Goal: Communication & Community: Participate in discussion

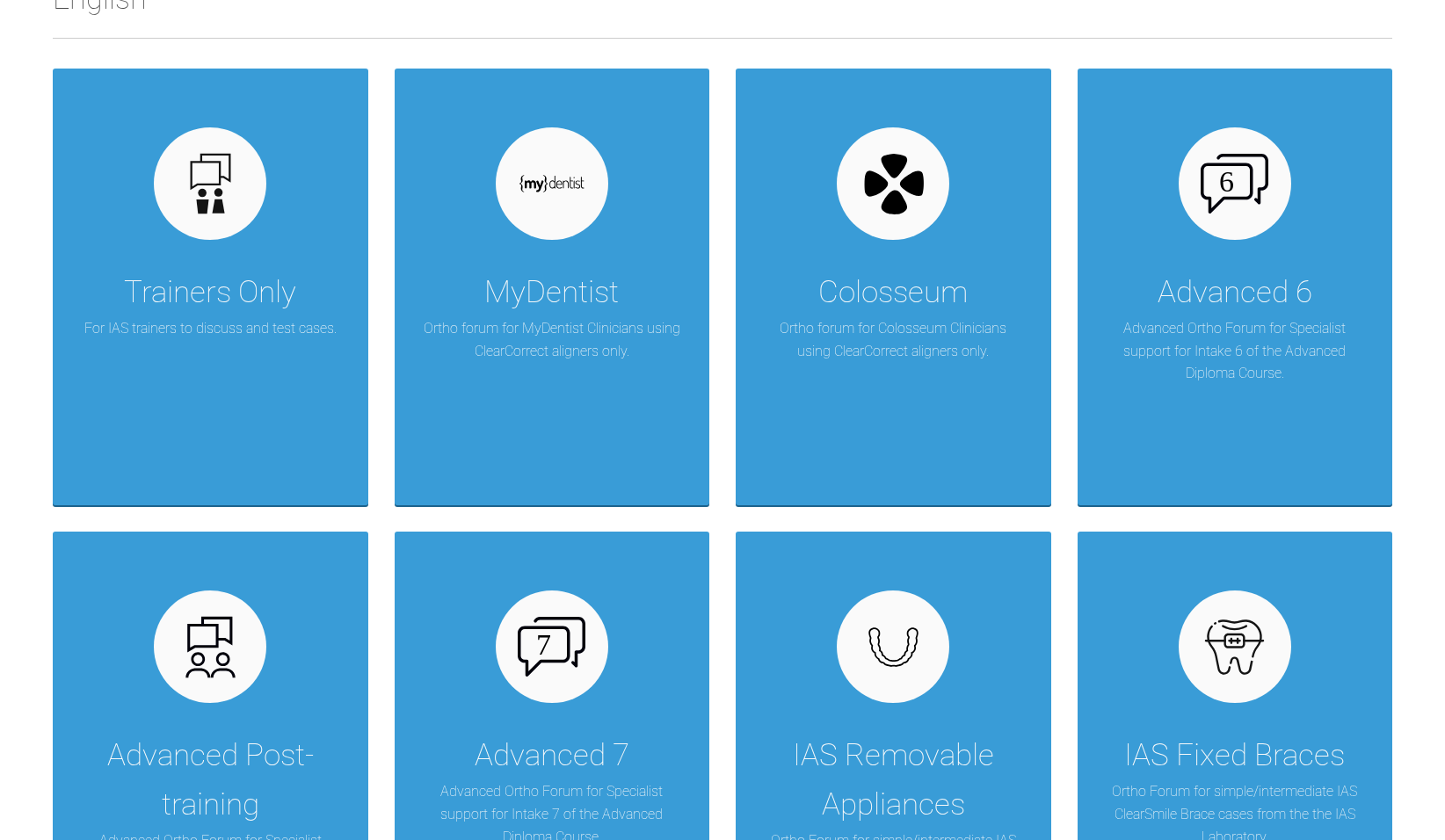
scroll to position [571, 0]
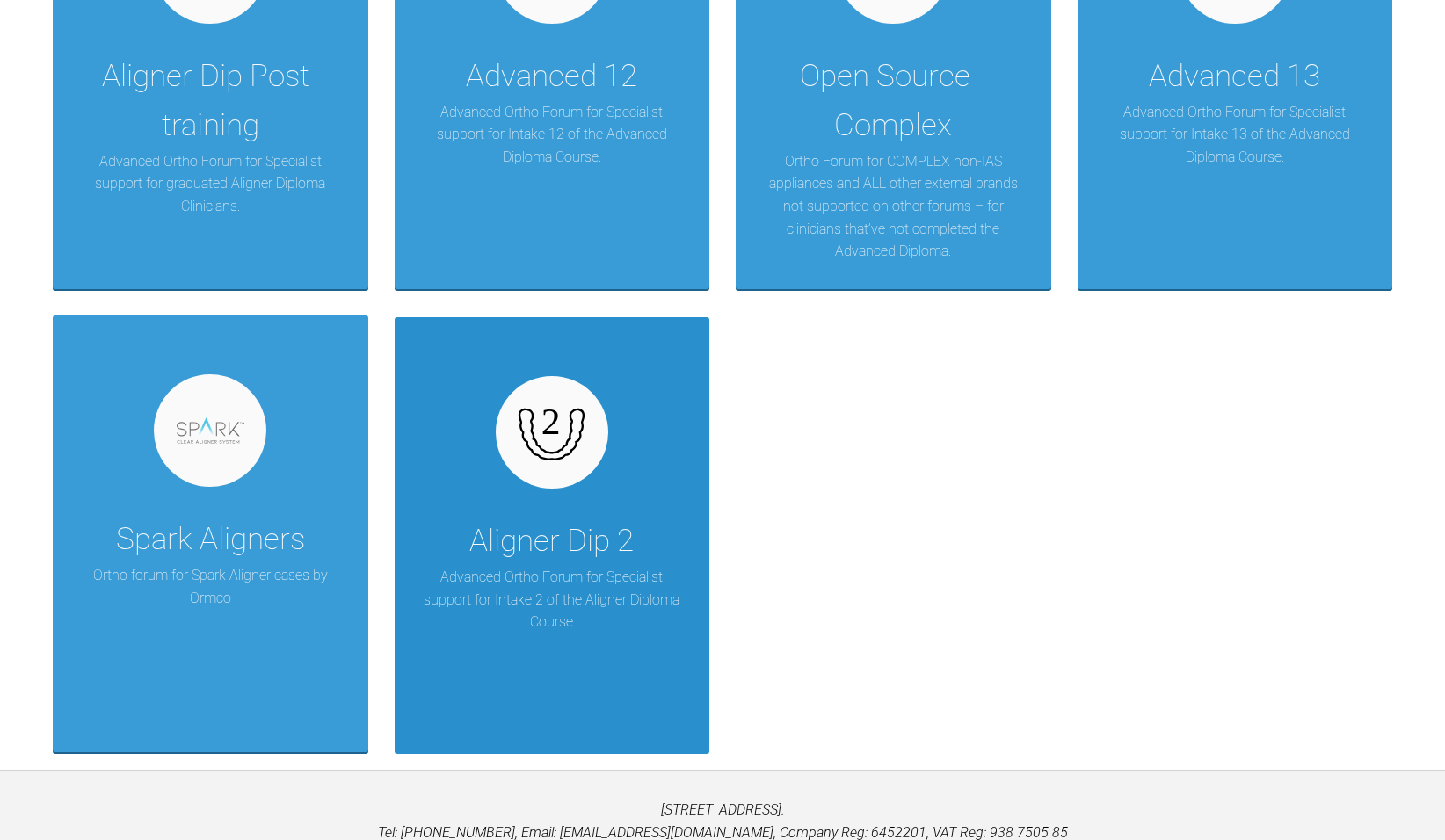
click at [595, 577] on p "Advanced Ortho Forum for Specialist support for Intake 2 of the Aligner Diploma…" at bounding box center [552, 599] width 262 height 68
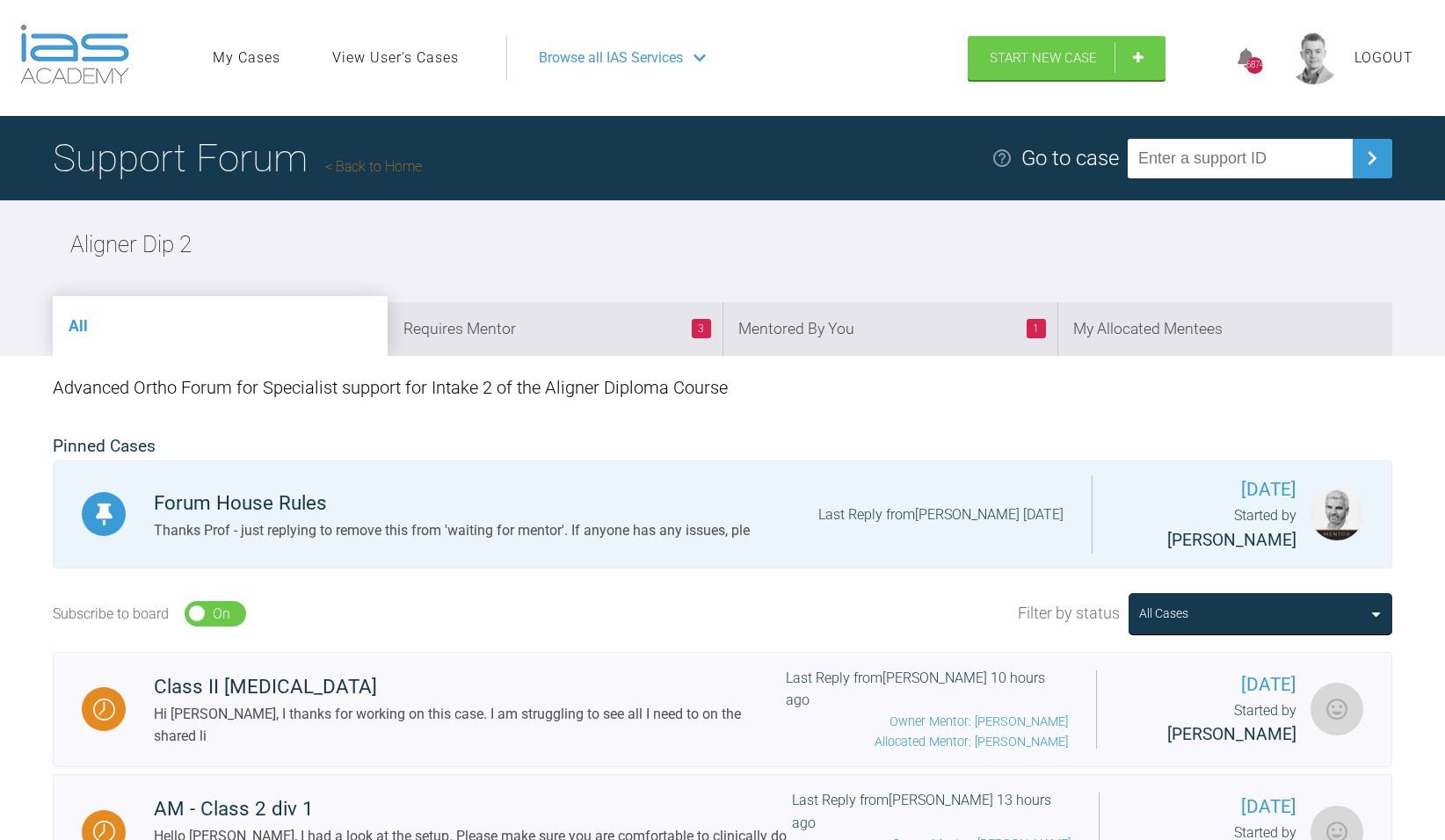
click at [363, 159] on link "Back to Home" at bounding box center [373, 166] width 97 height 17
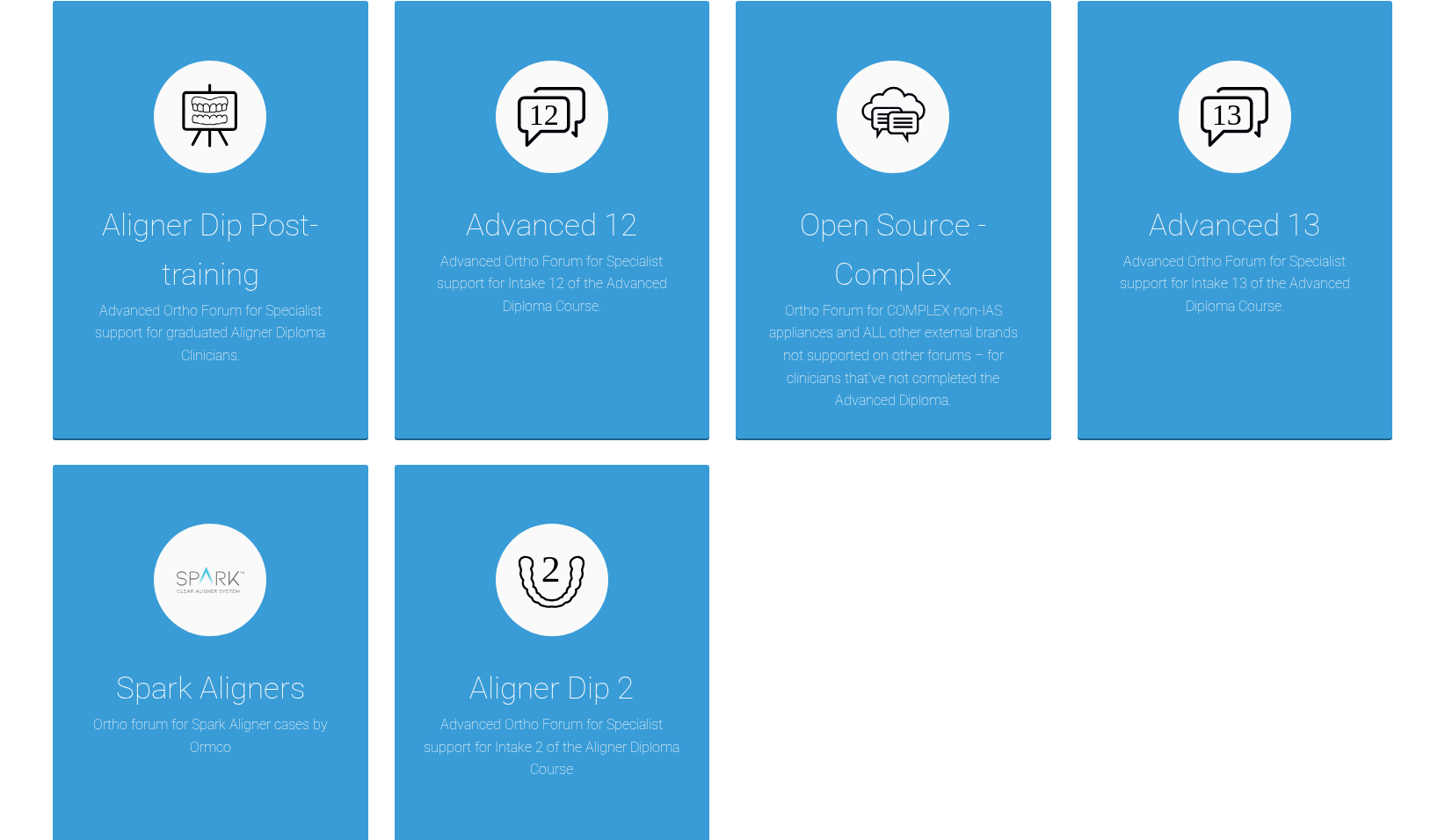
scroll to position [3166, 0]
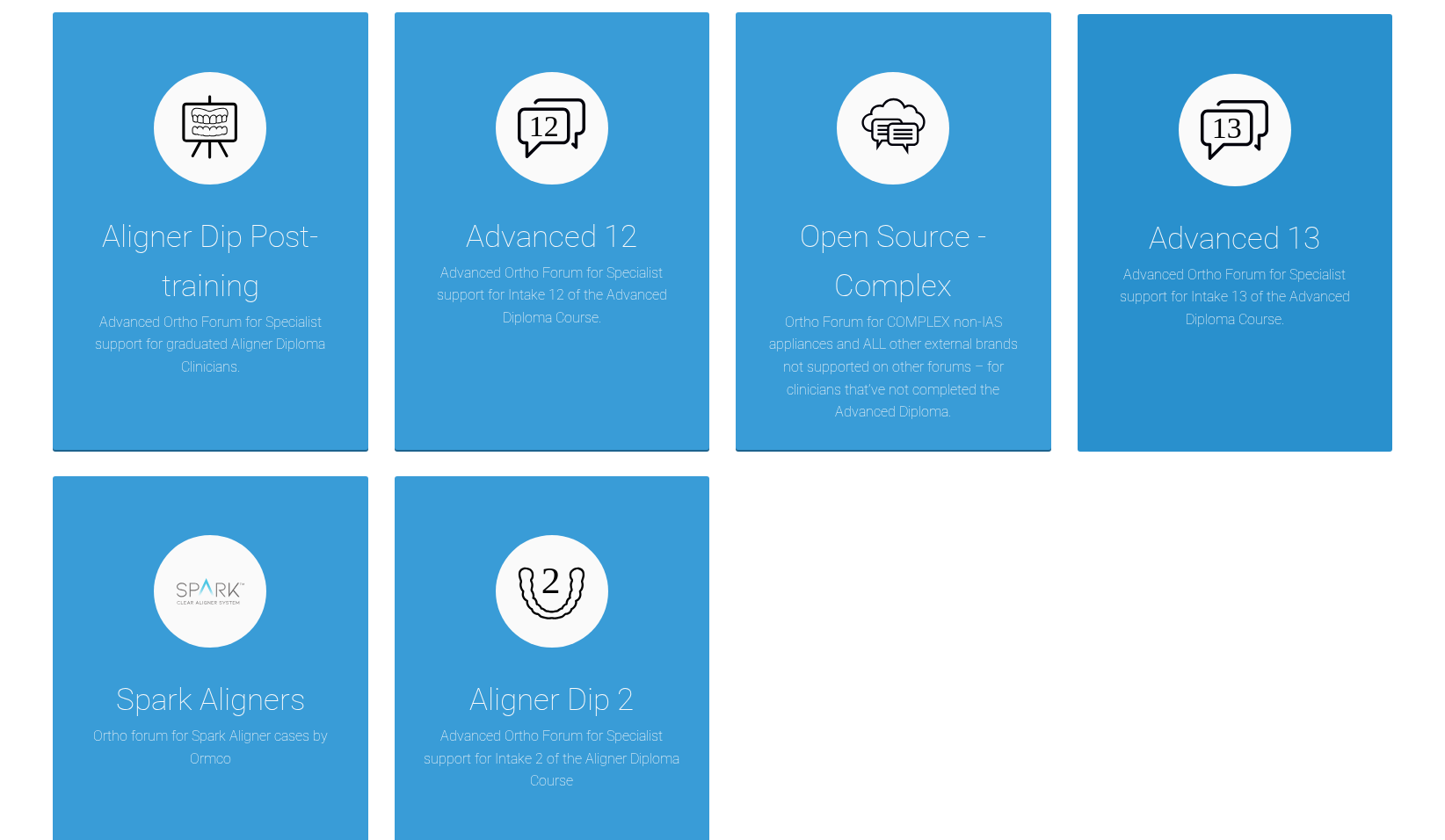
click at [1285, 202] on div "Advanced 13 Advanced Ortho Forum for Specialist support for Intake 13 of the Ad…" at bounding box center [1235, 232] width 315 height 437
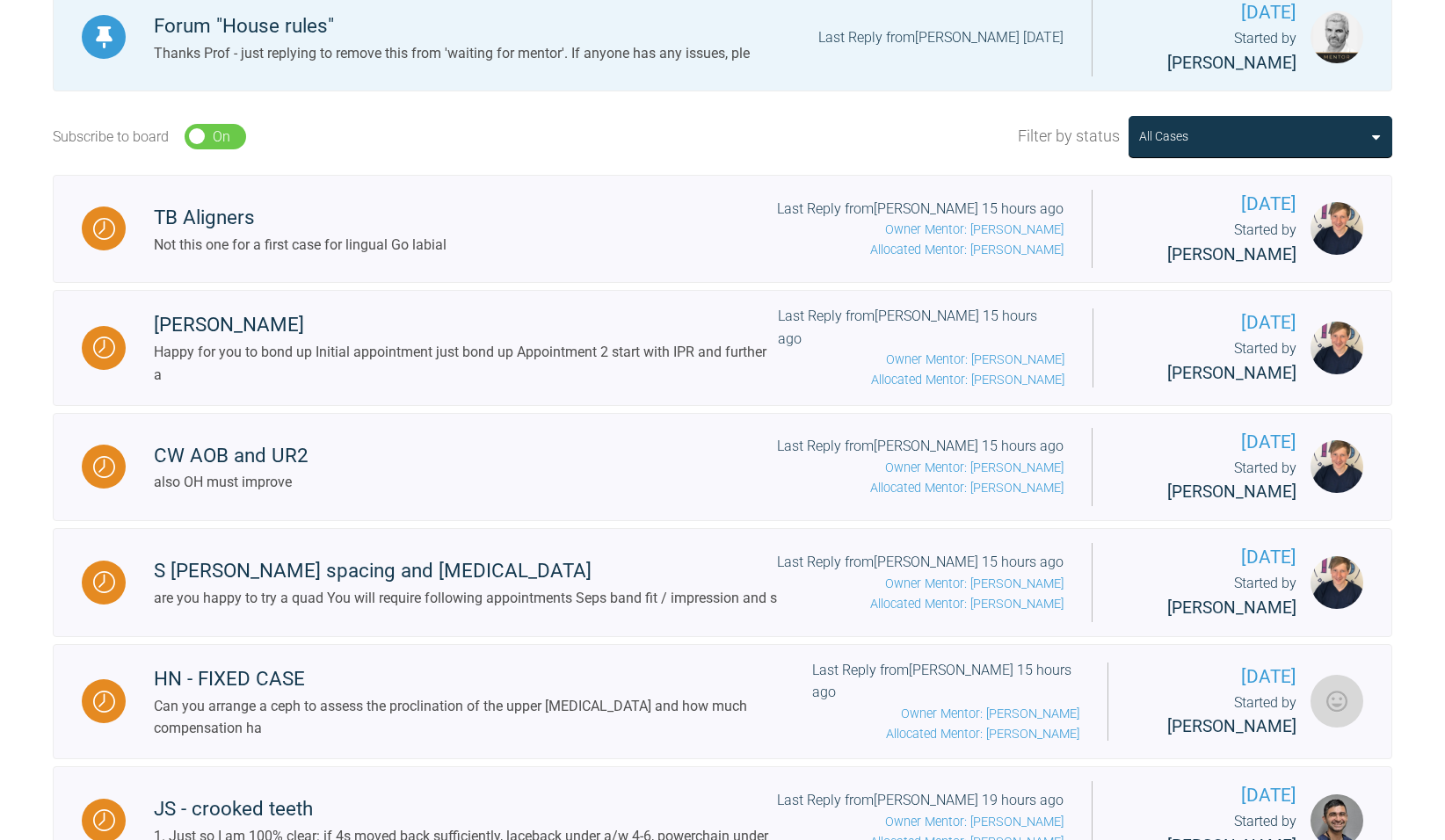
scroll to position [536, 0]
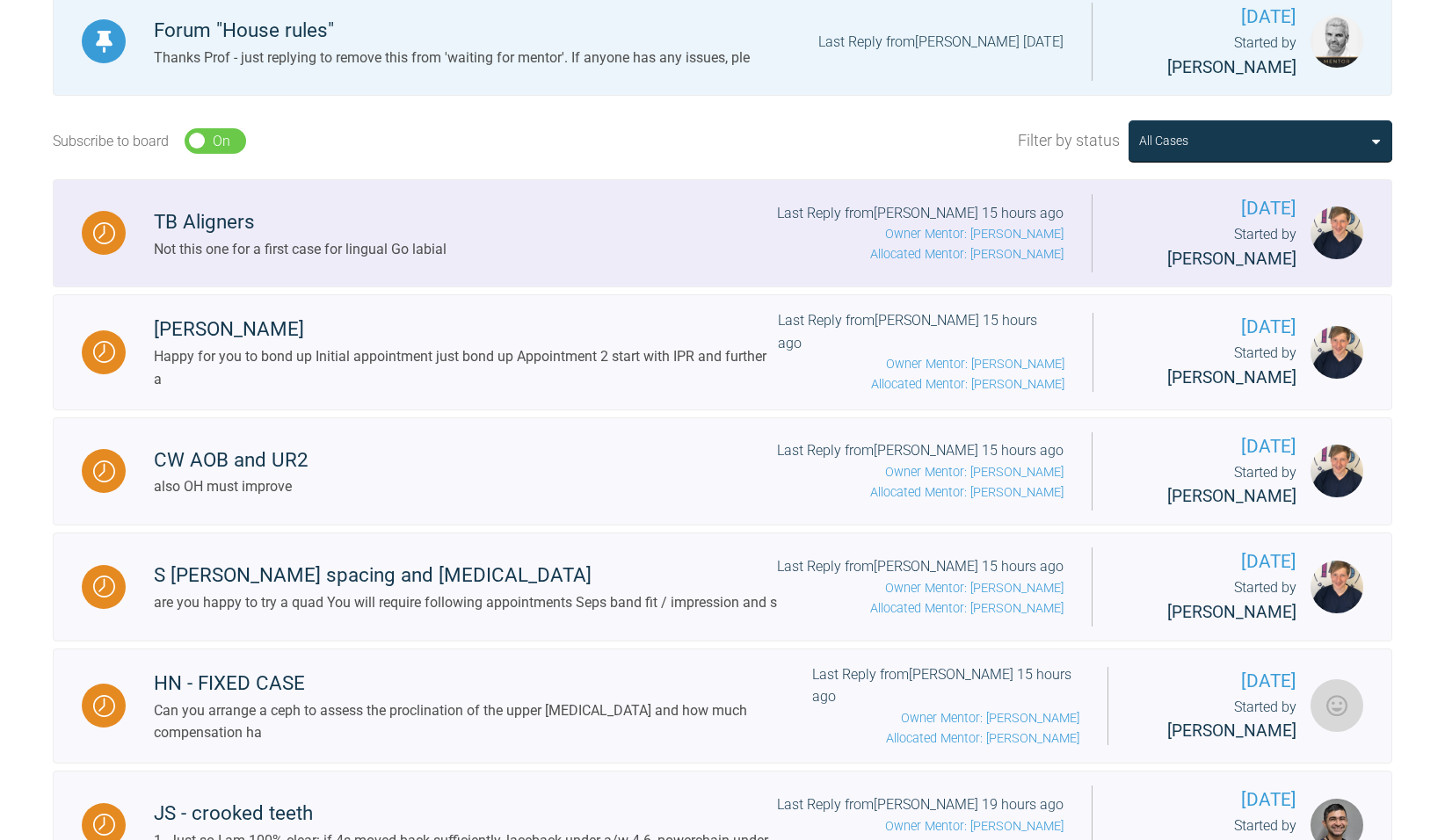
click at [598, 202] on div "TB Aligners Not this one for a first case for lingual Go labial Last Reply from…" at bounding box center [608, 233] width 965 height 64
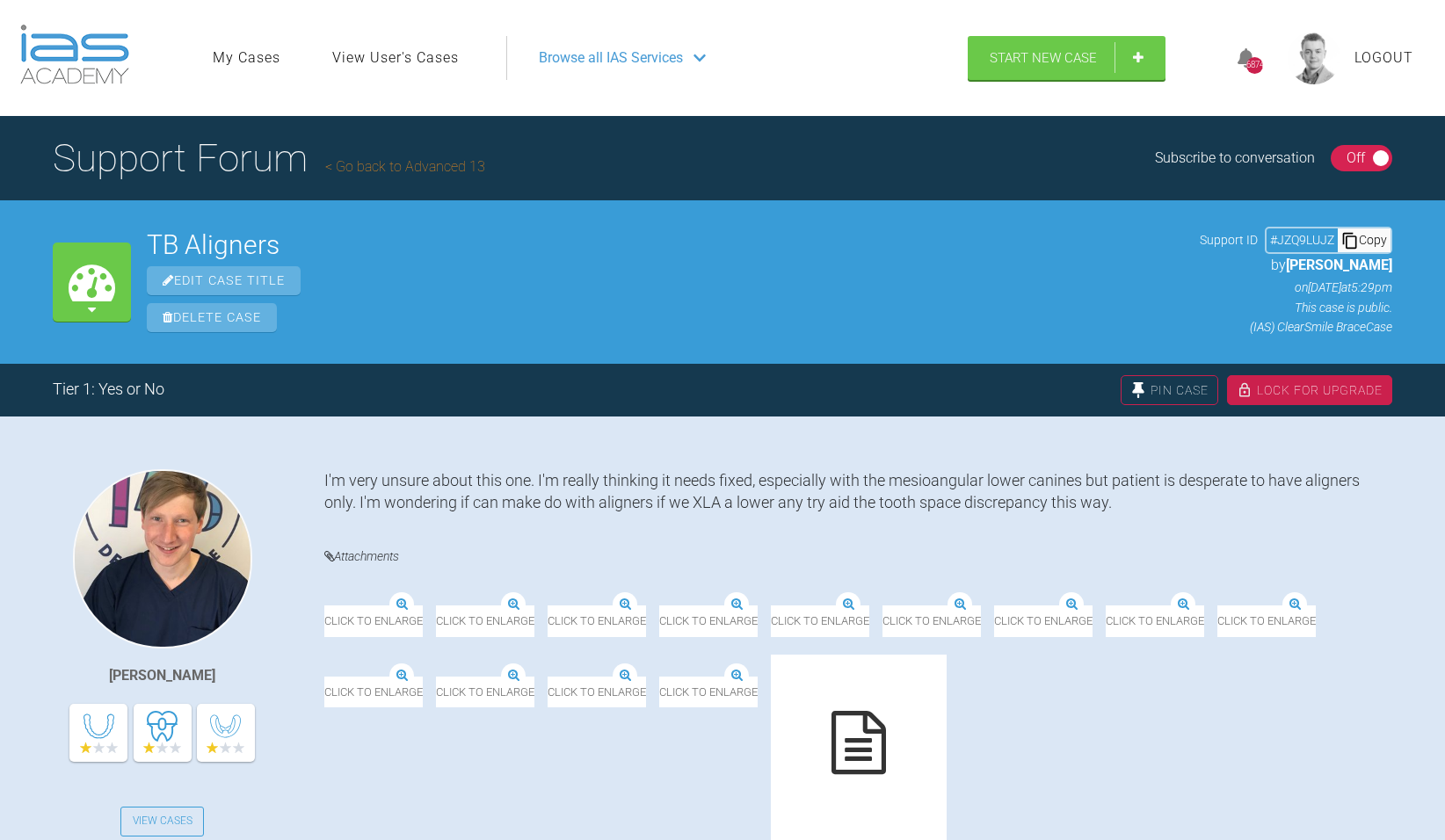
click at [405, 167] on link "Go back to Advanced 13" at bounding box center [404, 166] width 160 height 17
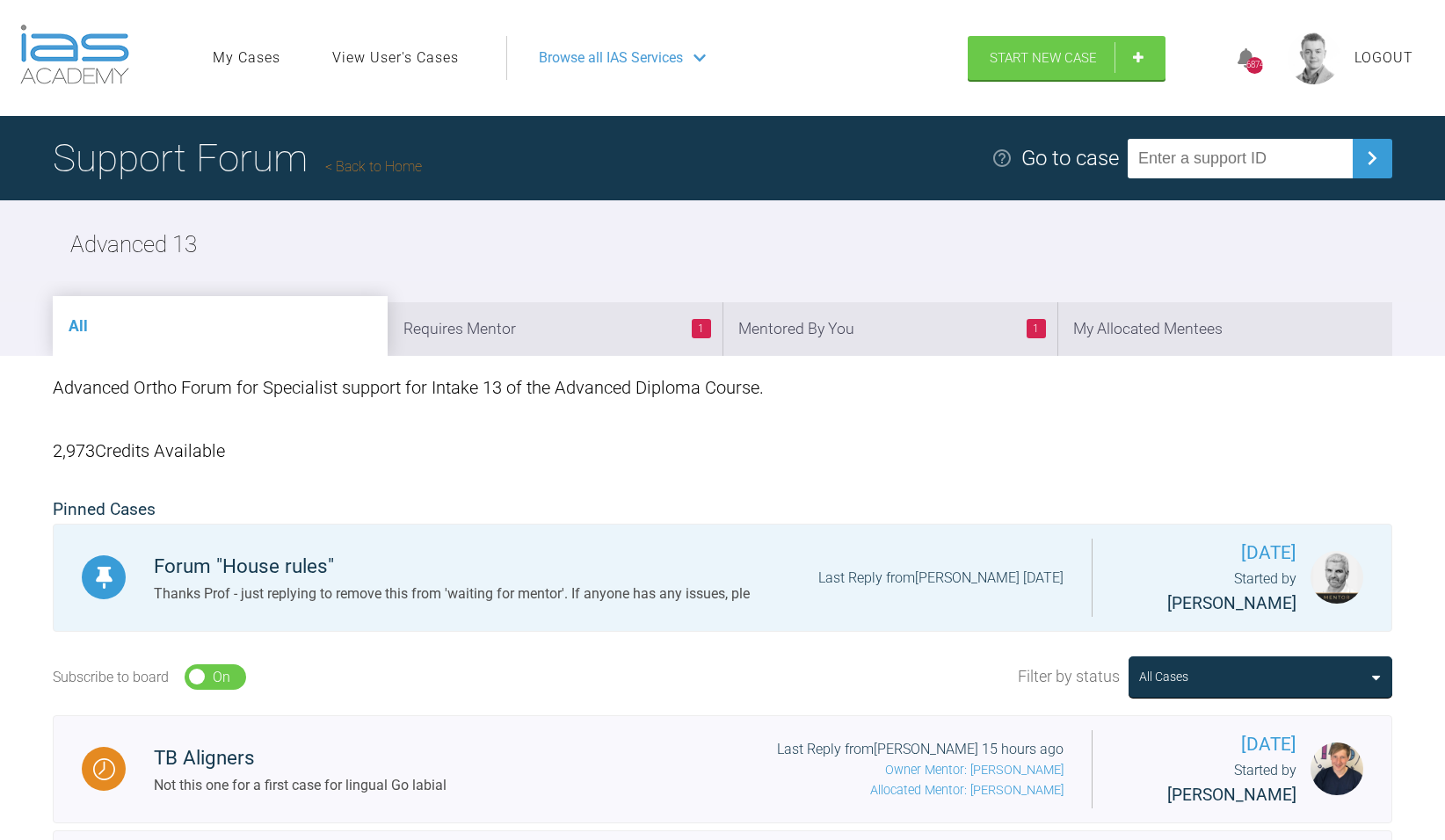
click at [384, 167] on link "Back to Home" at bounding box center [373, 166] width 97 height 17
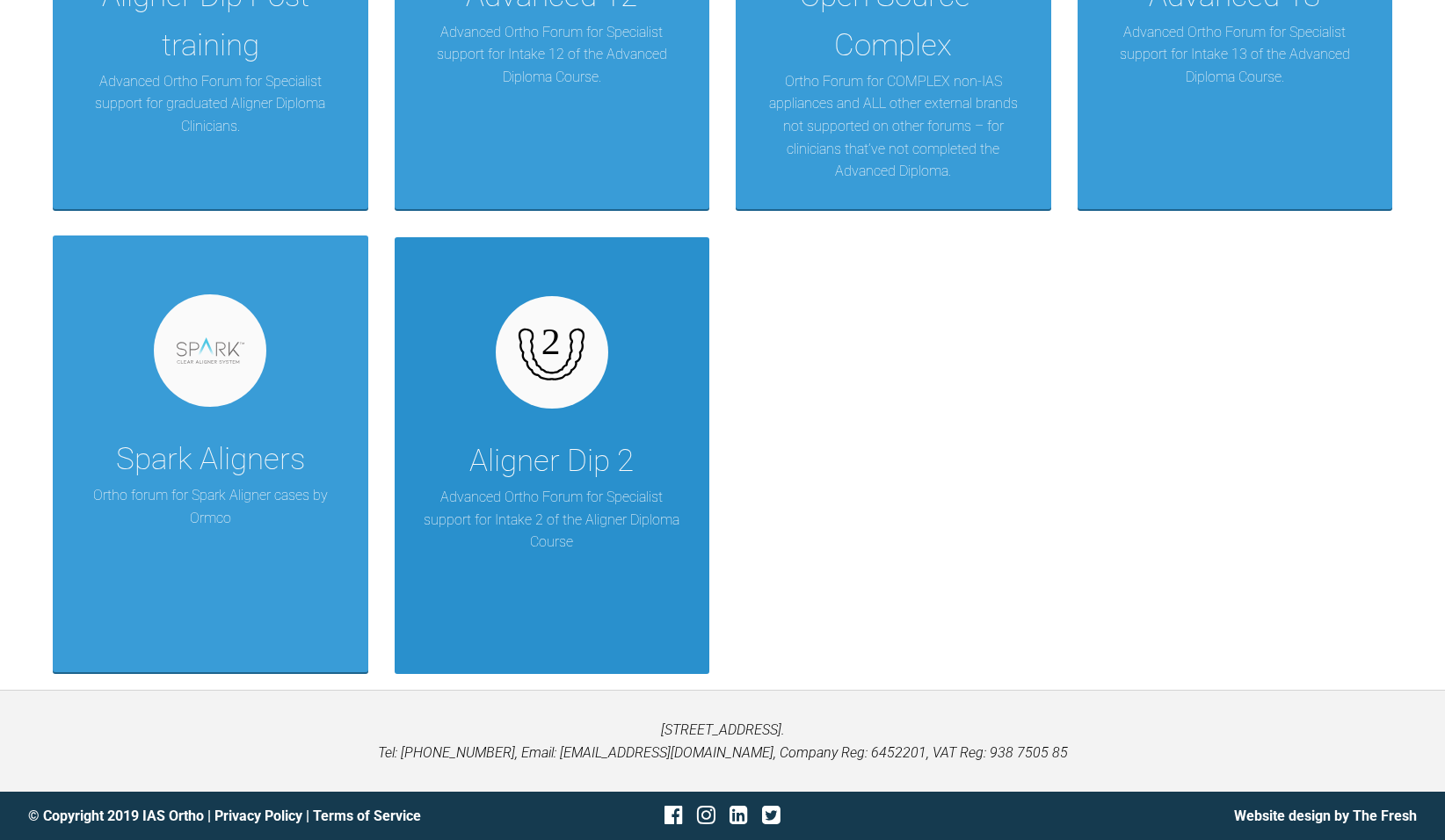
click at [561, 445] on div "Aligner Dip 2" at bounding box center [551, 461] width 164 height 49
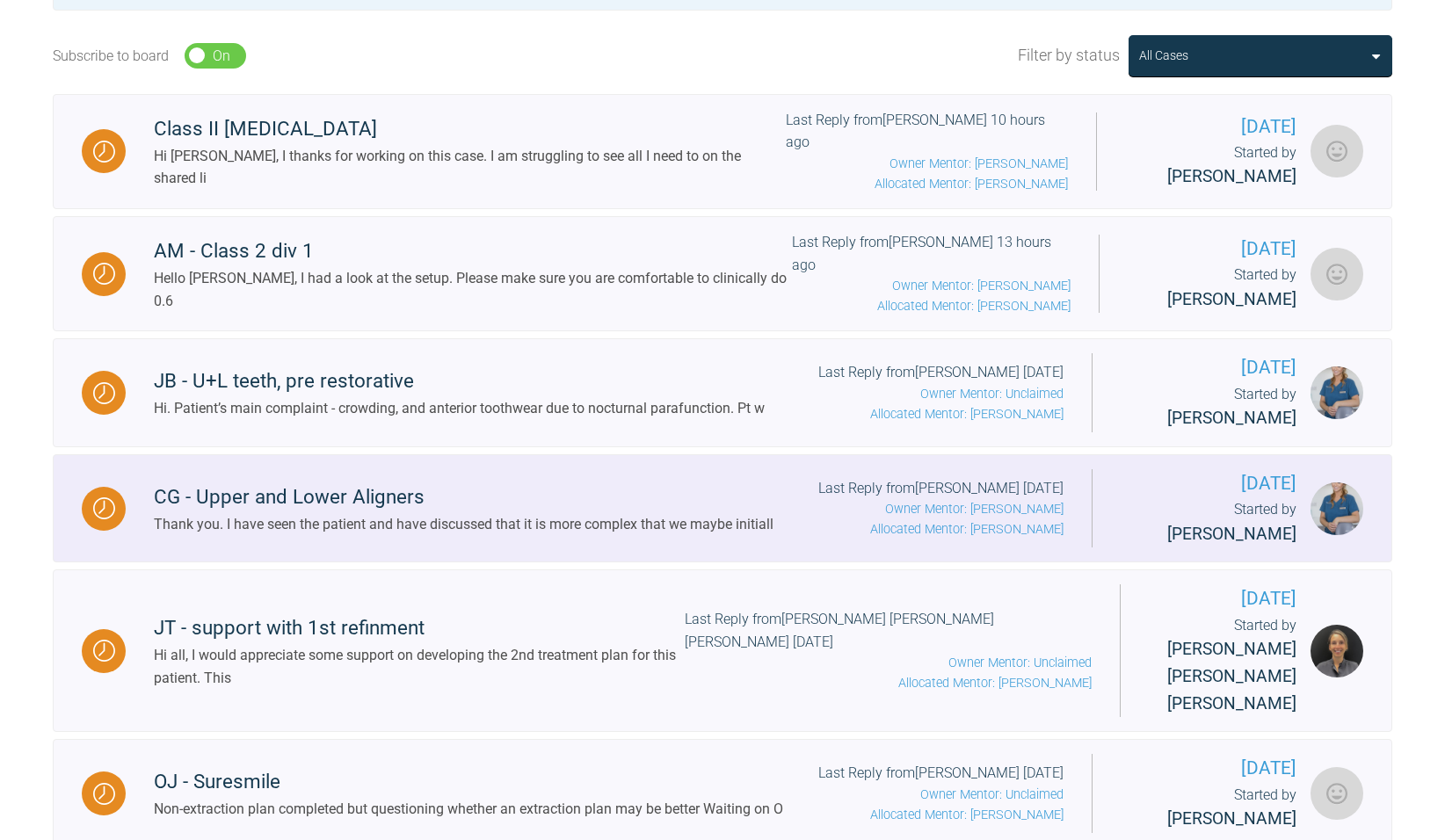
scroll to position [552, 0]
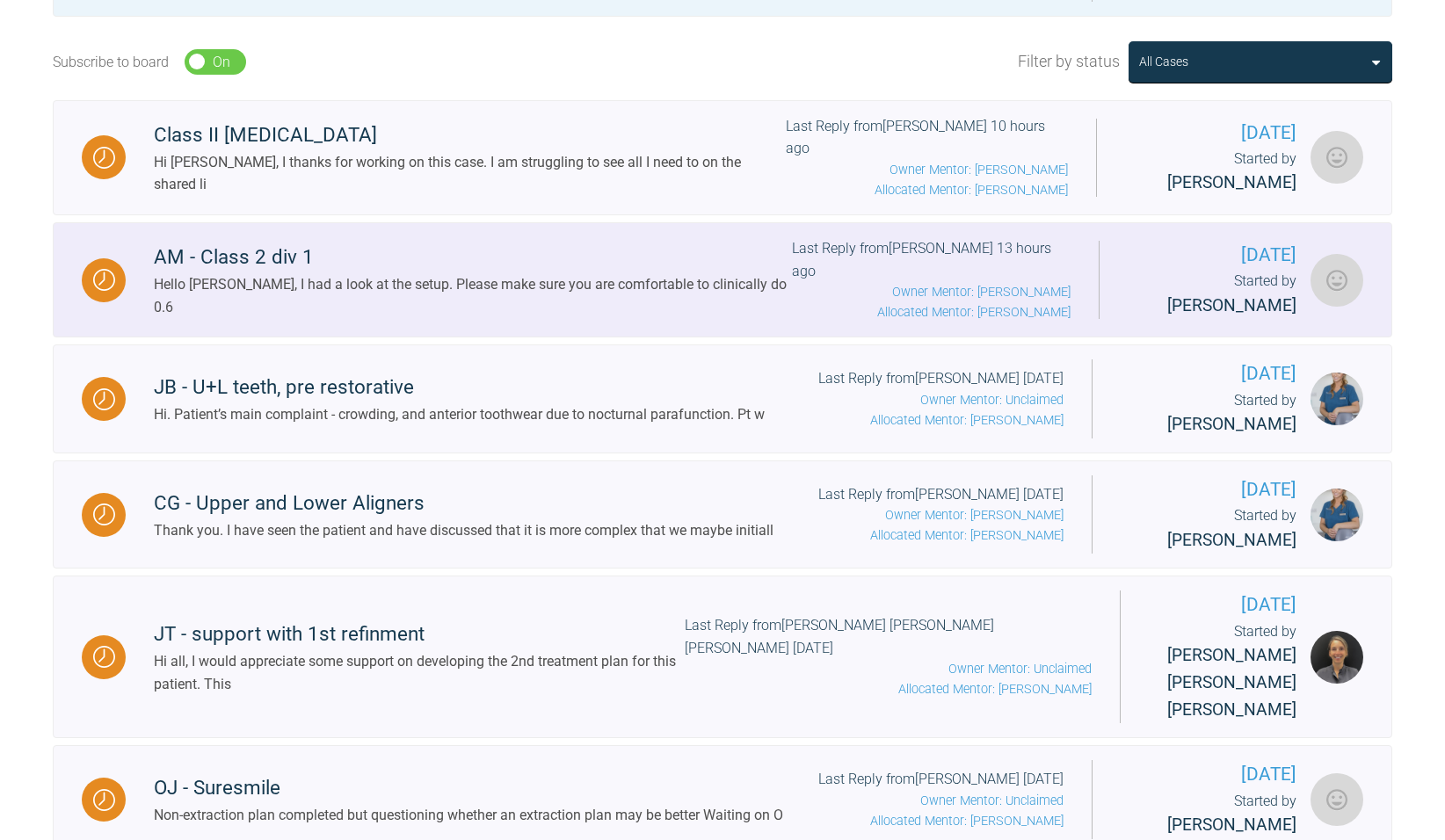
click at [472, 242] on div "AM - Class 2 div 1" at bounding box center [473, 257] width 638 height 31
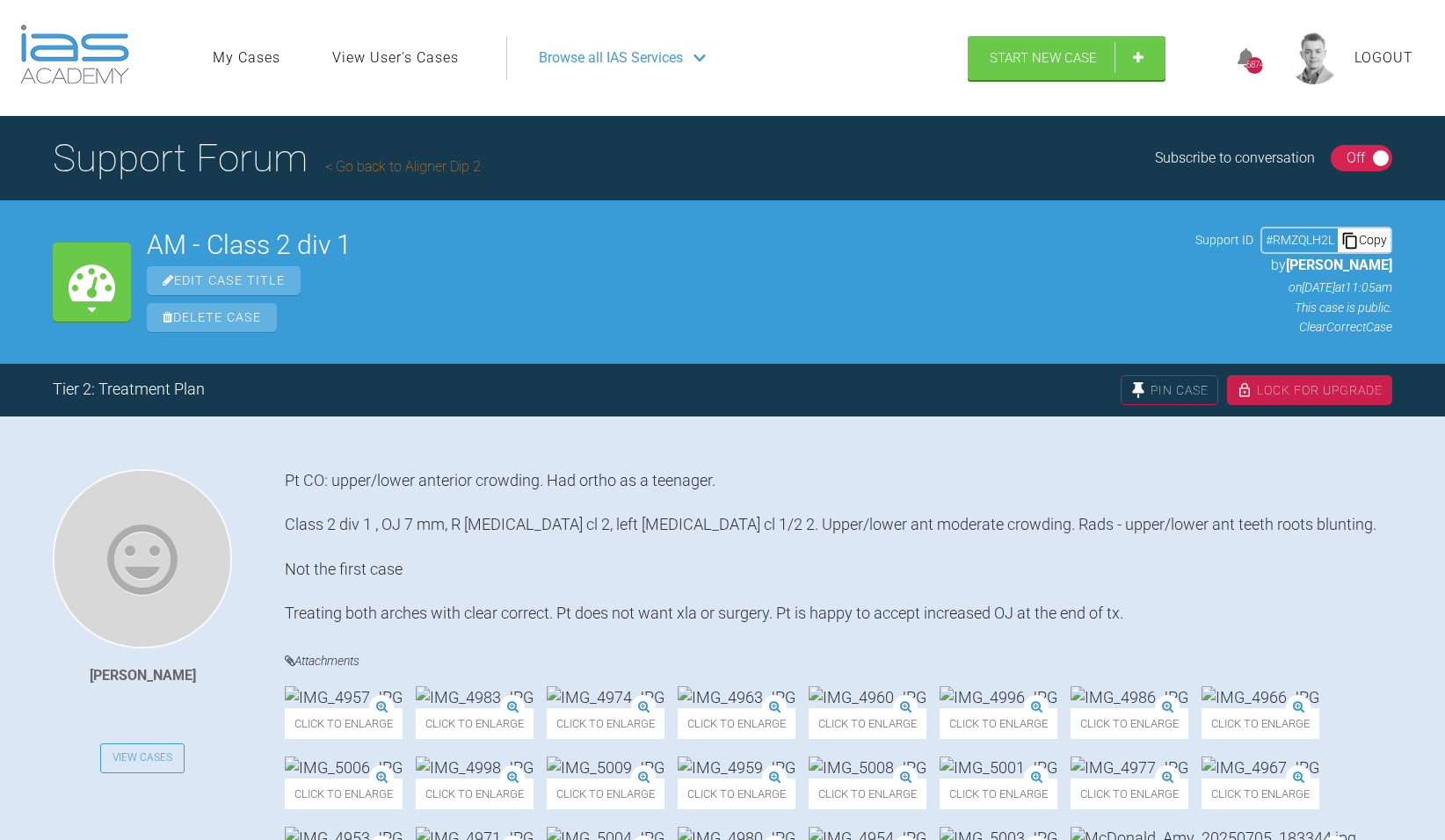
click at [409, 165] on link "Go back to Aligner Dip 2" at bounding box center [402, 166] width 156 height 17
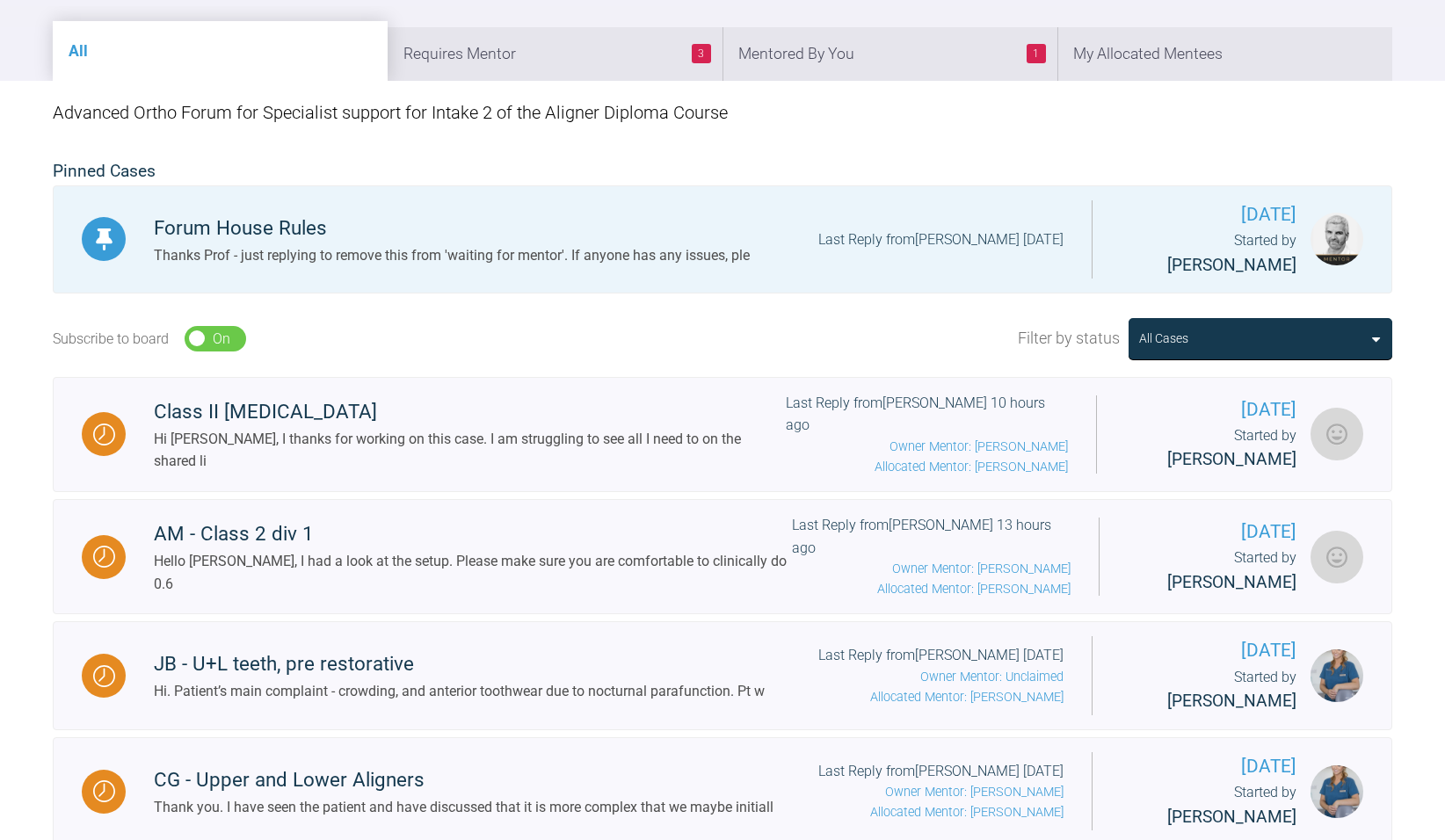
scroll to position [304, 0]
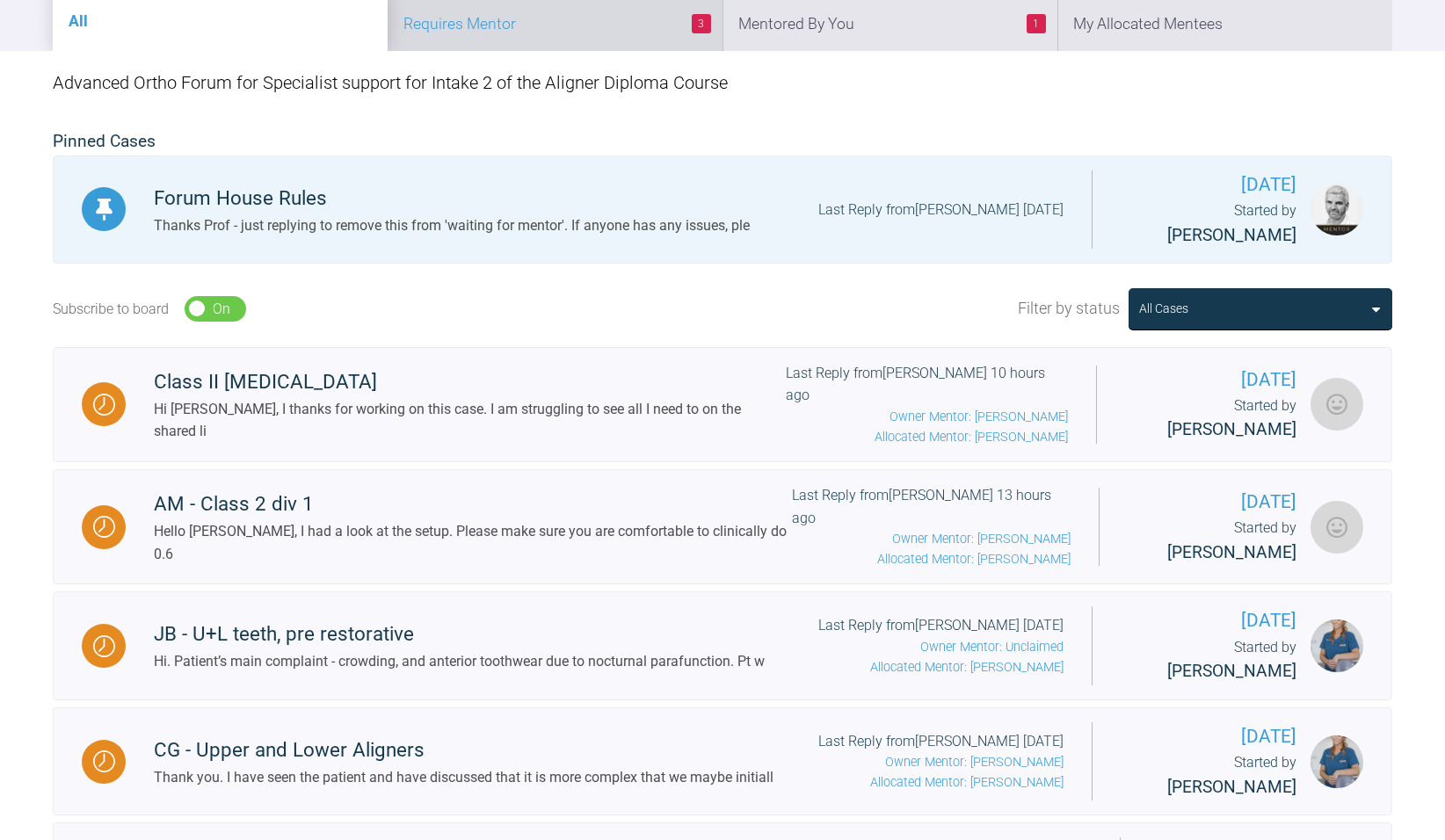
click at [638, 43] on li "3 Requires Mentor" at bounding box center [555, 23] width 335 height 54
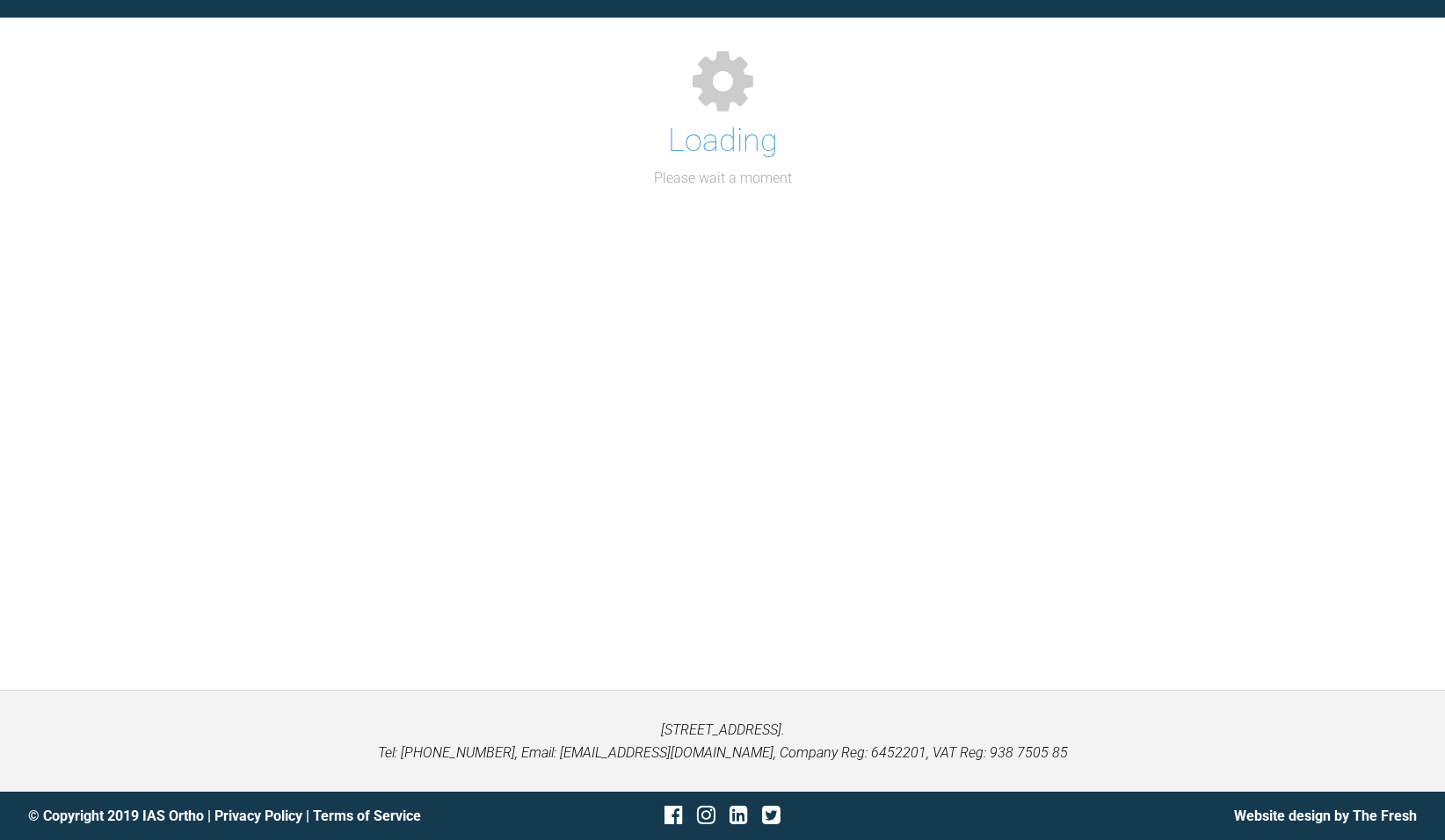
scroll to position [260, 0]
